Goal: Information Seeking & Learning: Learn about a topic

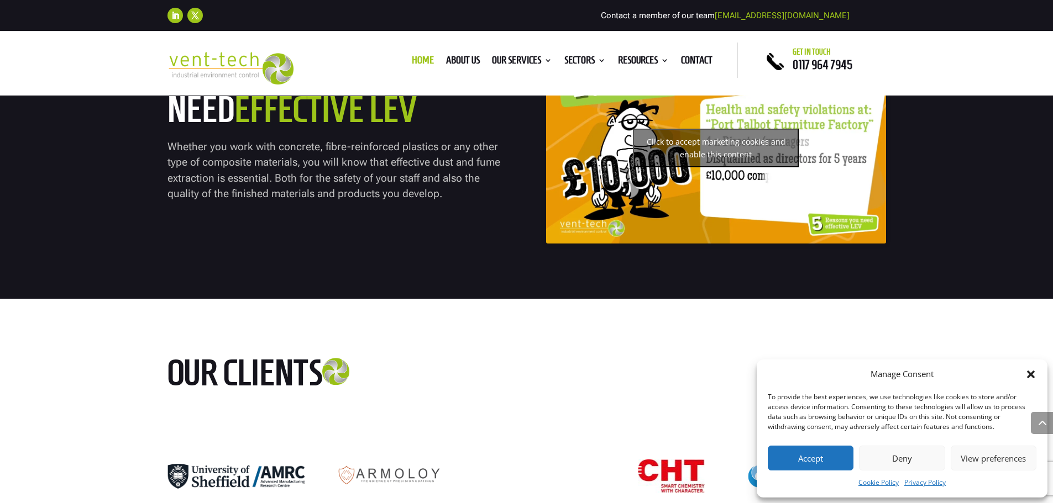
scroll to position [4642, 0]
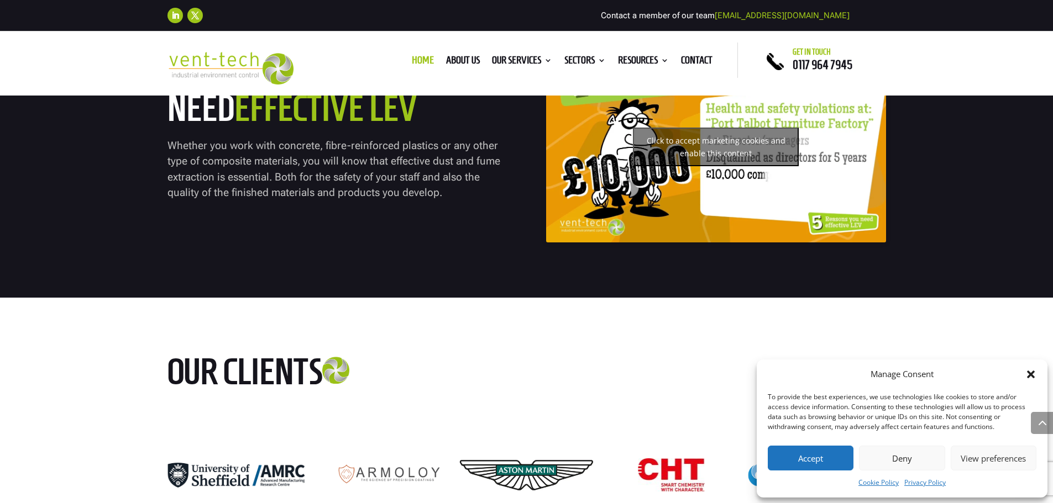
click at [694, 54] on ul "Home About us Our Services Consultancy Design Installation Commissioning Testin…" at bounding box center [562, 60] width 313 height 17
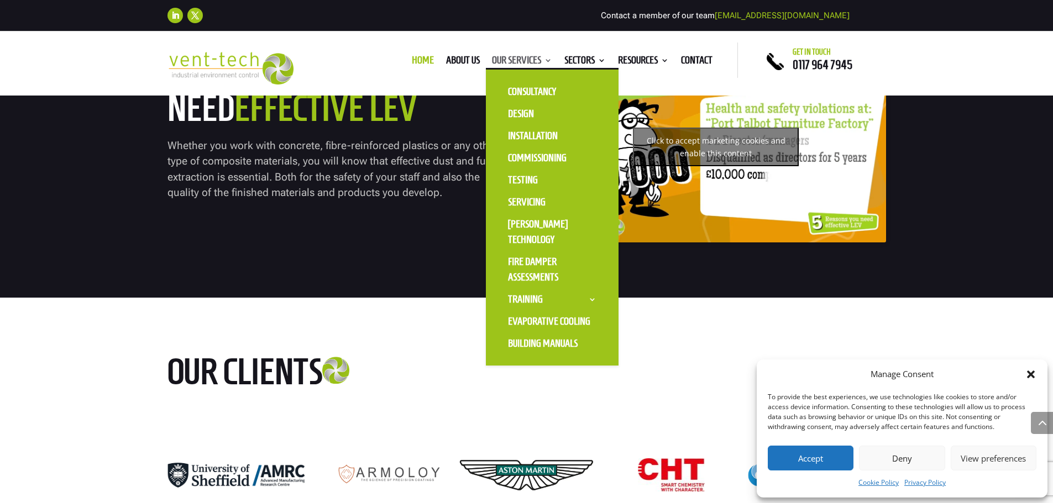
click at [514, 61] on link "Our Services" at bounding box center [522, 62] width 60 height 12
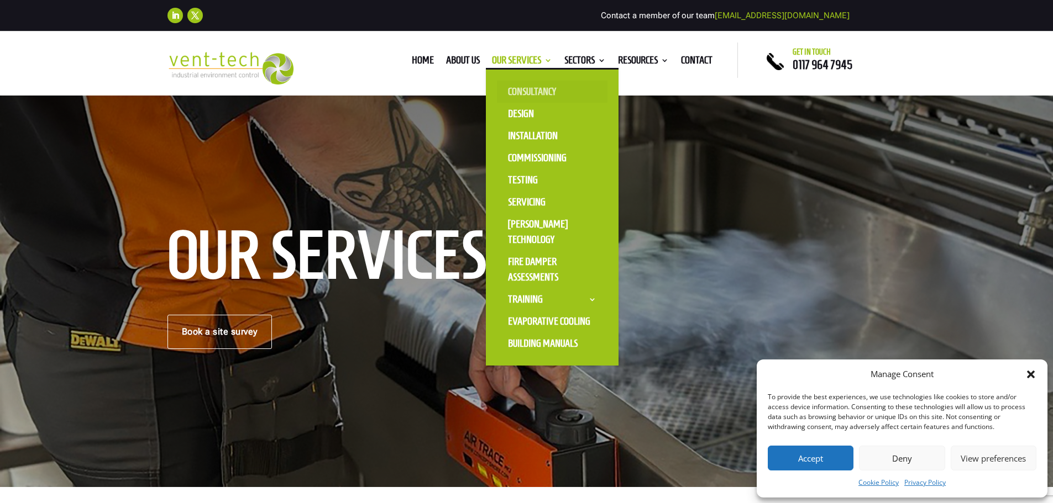
click at [523, 85] on link "Consultancy" at bounding box center [552, 92] width 111 height 22
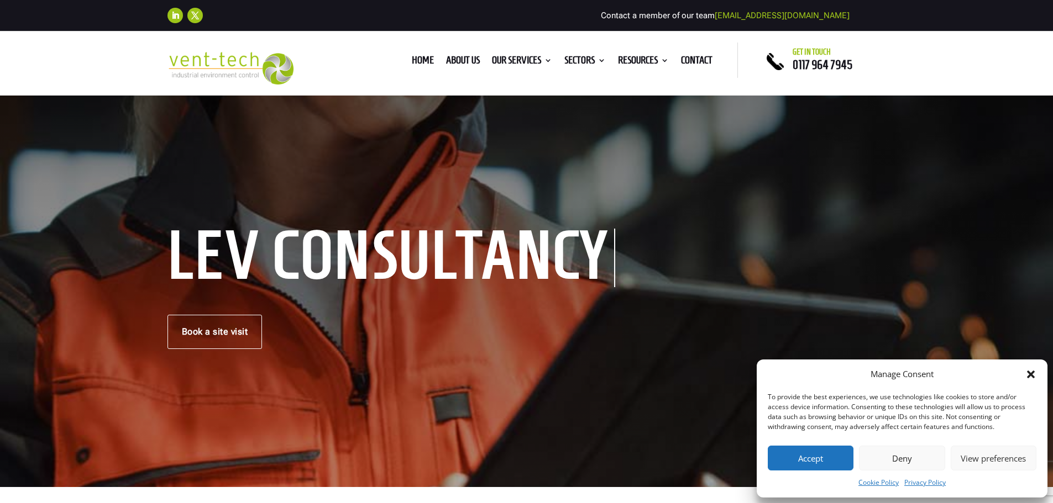
click at [817, 462] on button "Accept" at bounding box center [811, 458] width 86 height 25
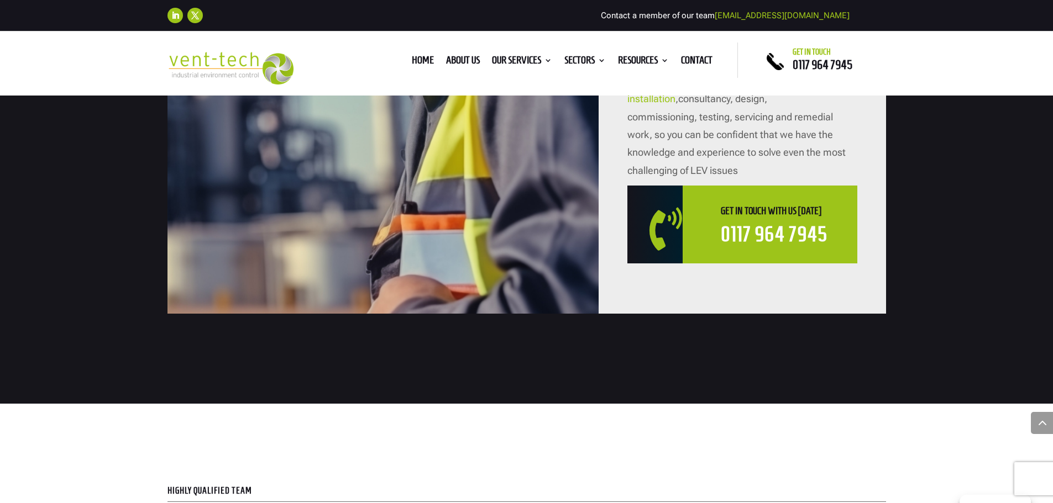
scroll to position [1713, 0]
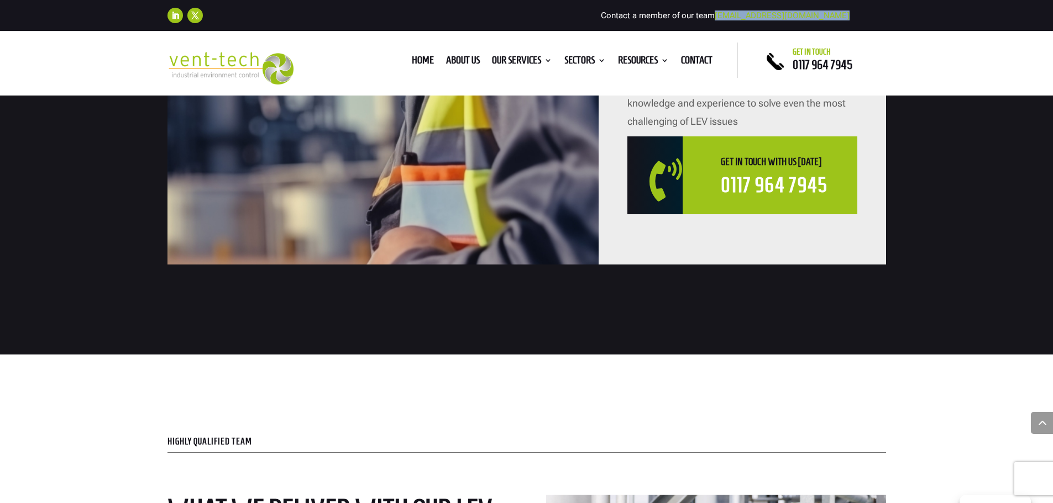
drag, startPoint x: 854, startPoint y: 9, endPoint x: 752, endPoint y: 17, distance: 102.5
click at [752, 17] on div "Follow Follow Contact a member of our team enquiries@vent-tech.co.uk" at bounding box center [526, 15] width 718 height 24
copy div "[EMAIL_ADDRESS][DOMAIN_NAME]"
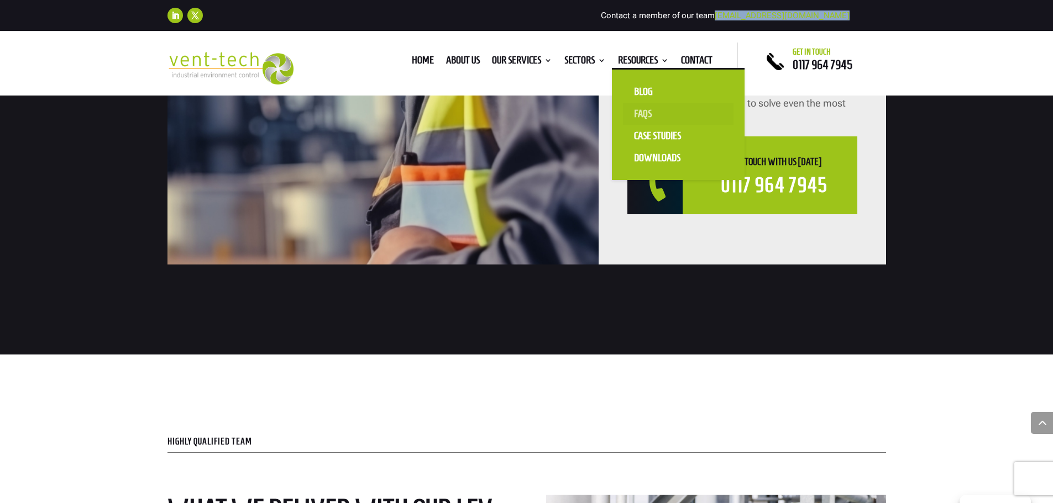
click at [640, 107] on link "FAQS" at bounding box center [678, 114] width 111 height 22
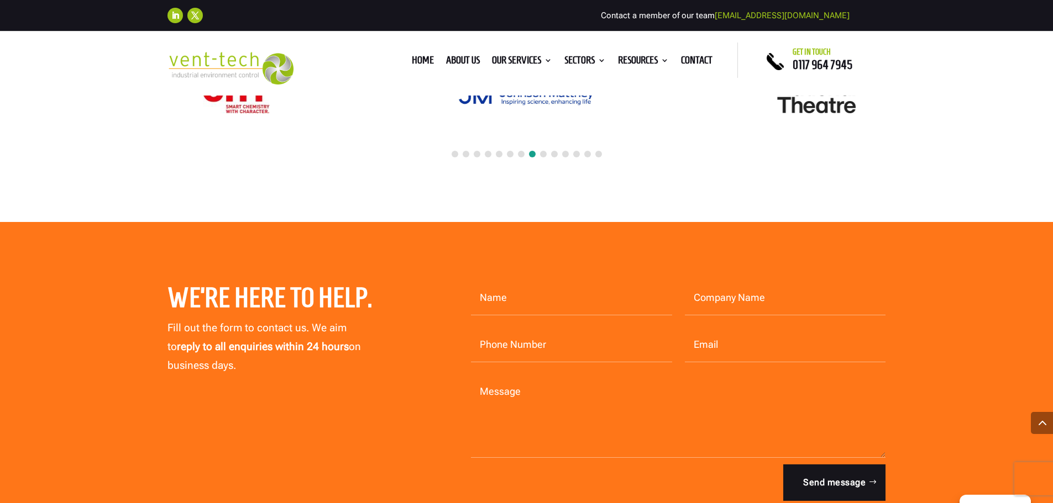
scroll to position [2210, 0]
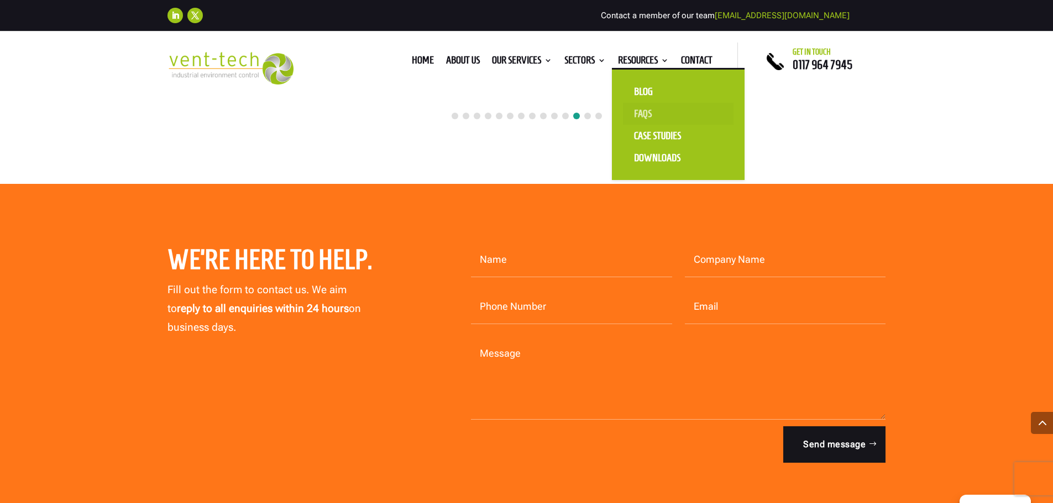
click at [638, 107] on link "FAQS" at bounding box center [678, 114] width 111 height 22
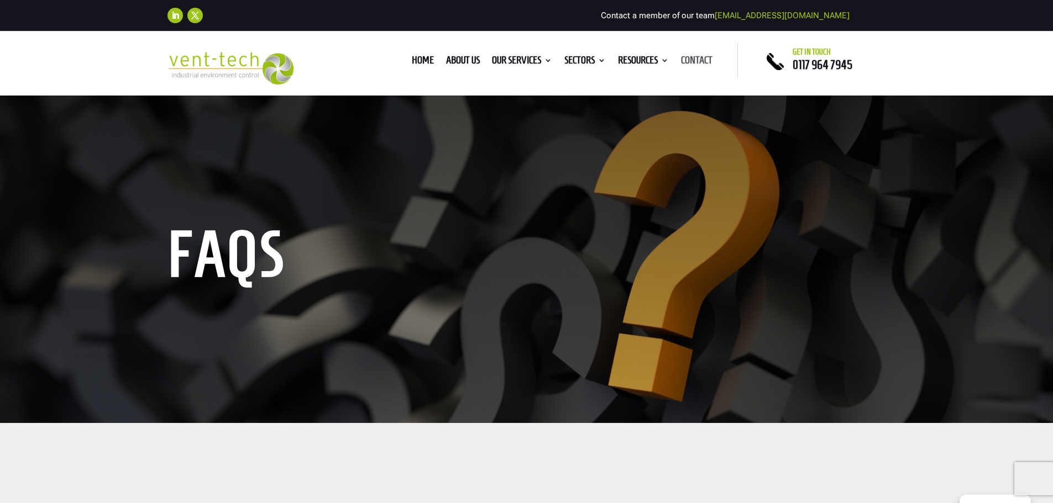
click at [699, 64] on link "Contact" at bounding box center [696, 62] width 31 height 12
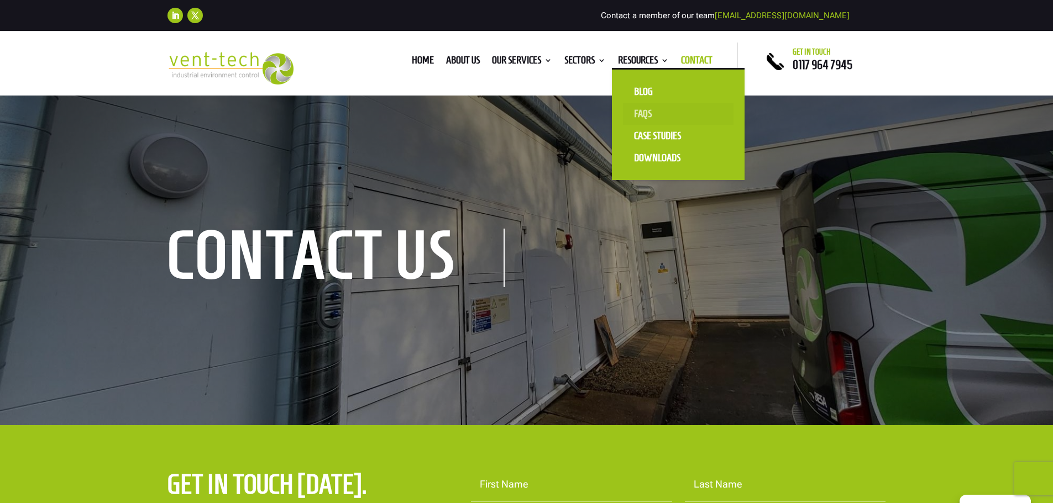
click at [638, 117] on link "FAQS" at bounding box center [678, 114] width 111 height 22
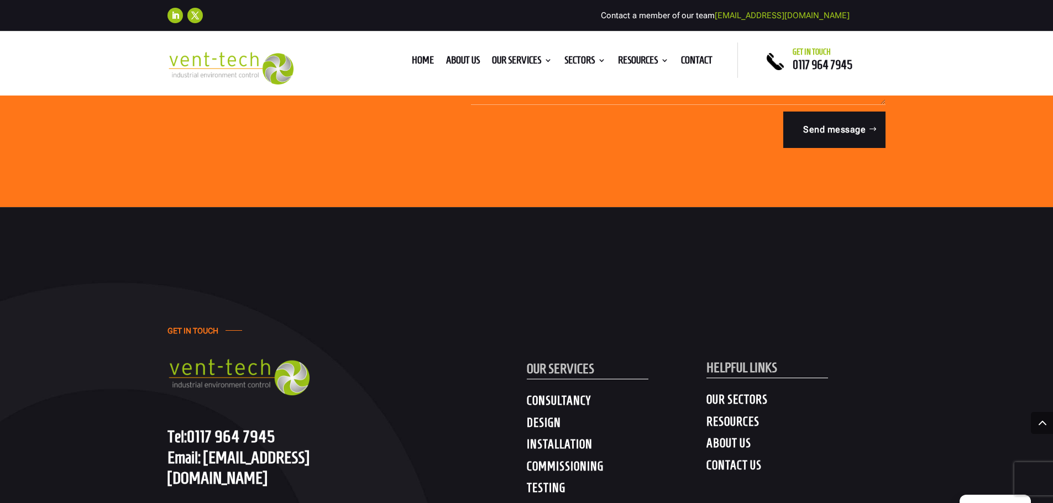
scroll to position [2487, 0]
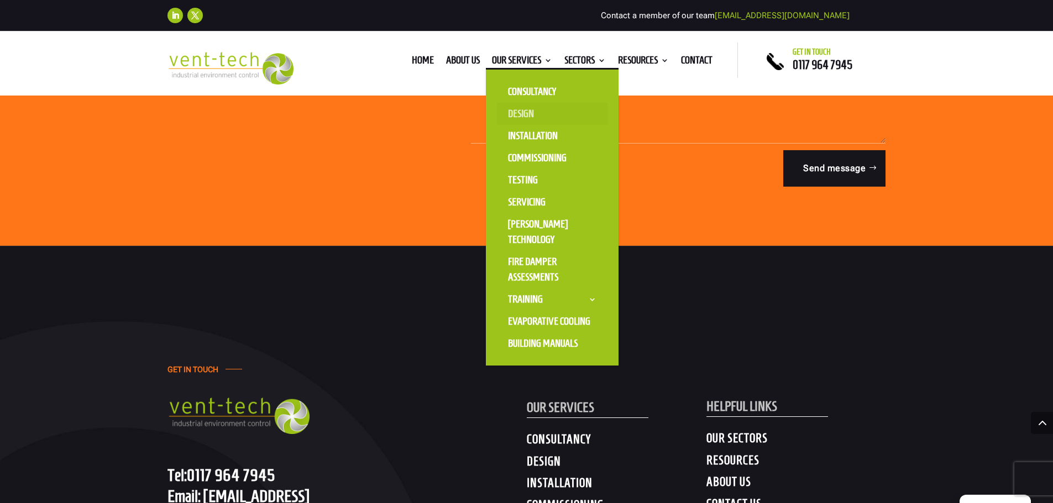
click at [519, 120] on link "Design" at bounding box center [552, 114] width 111 height 22
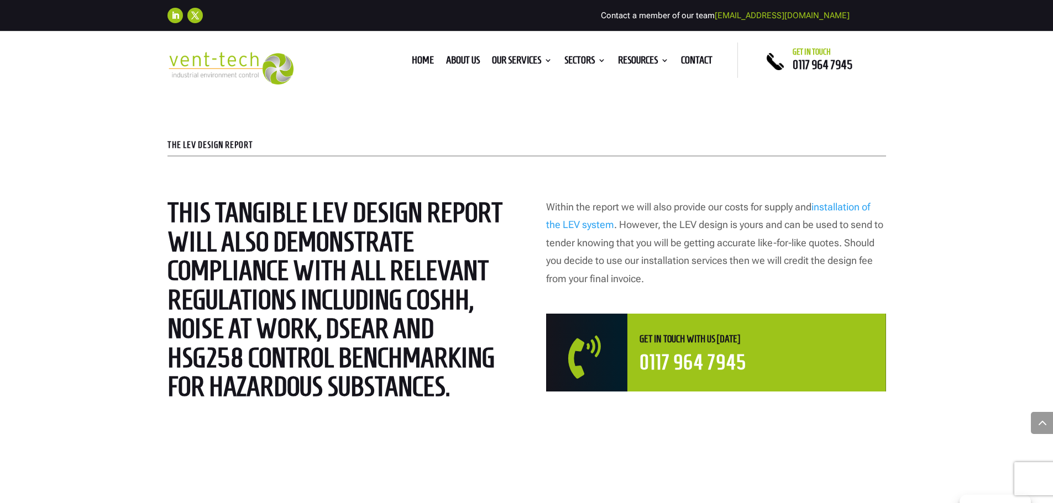
scroll to position [3150, 0]
